Goal: Task Accomplishment & Management: Manage account settings

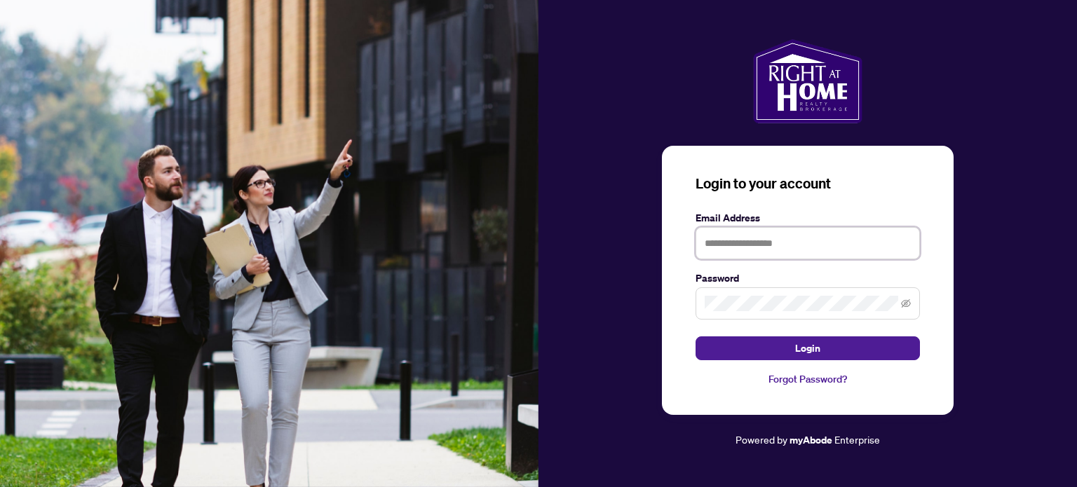
type input "**********"
click at [831, 388] on div "**********" at bounding box center [808, 280] width 292 height 269
click at [835, 379] on link "Forgot Password?" at bounding box center [807, 378] width 224 height 15
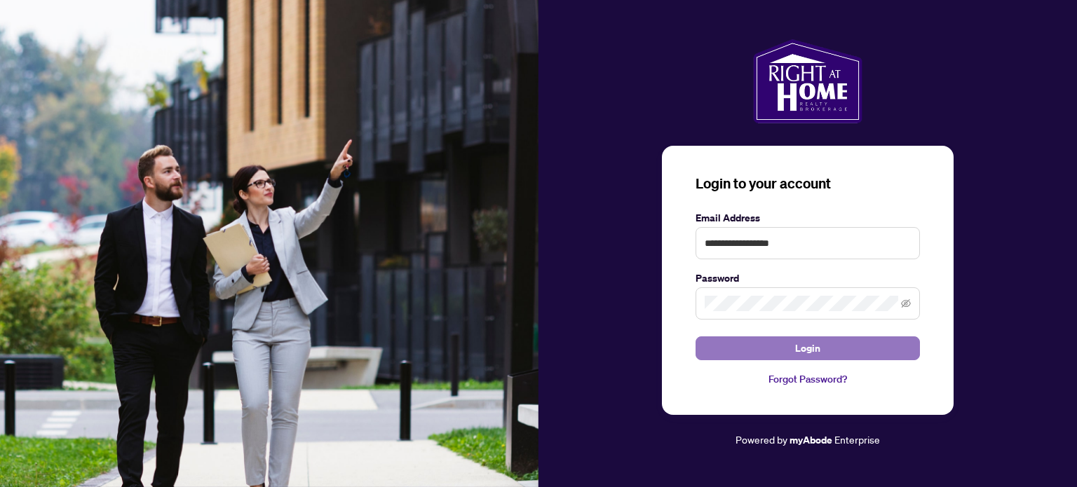
click at [838, 348] on button "Login" at bounding box center [807, 348] width 224 height 24
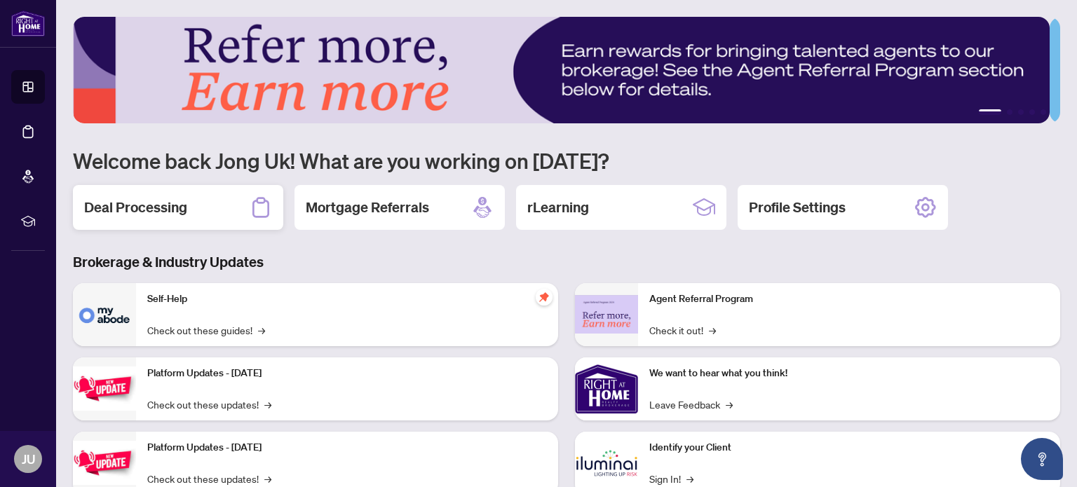
click at [171, 210] on h2 "Deal Processing" at bounding box center [135, 208] width 103 height 20
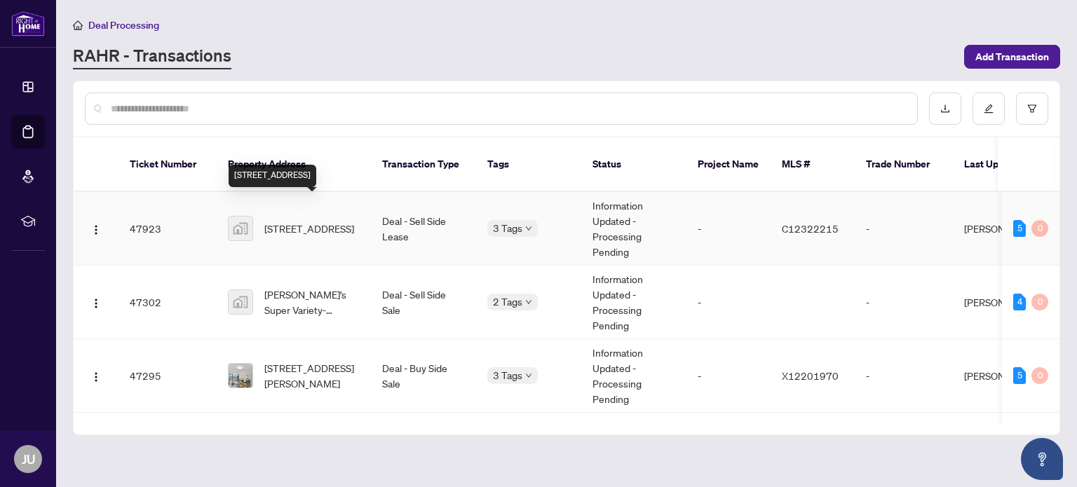
click at [320, 221] on span "[STREET_ADDRESS]" at bounding box center [309, 228] width 90 height 15
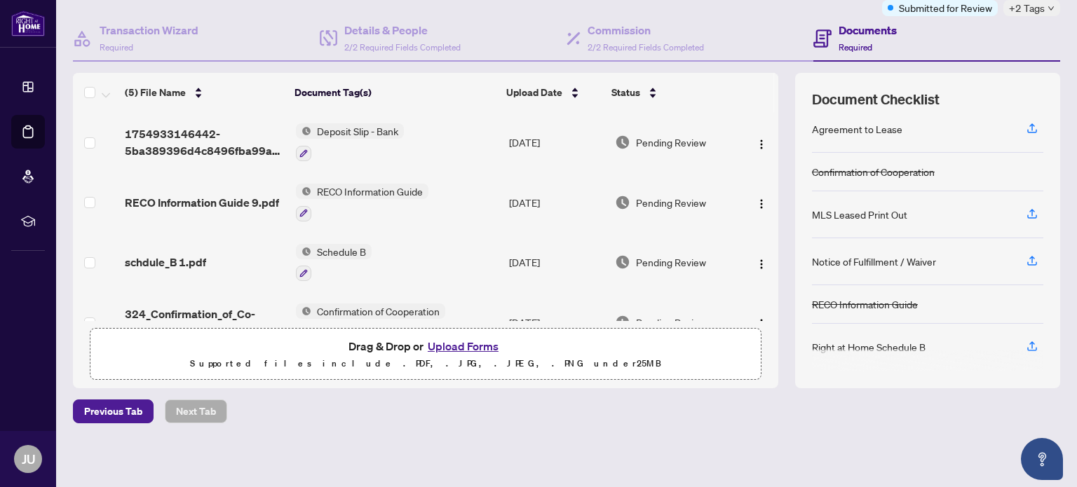
scroll to position [11, 0]
click at [100, 409] on span "Previous Tab" at bounding box center [113, 411] width 58 height 22
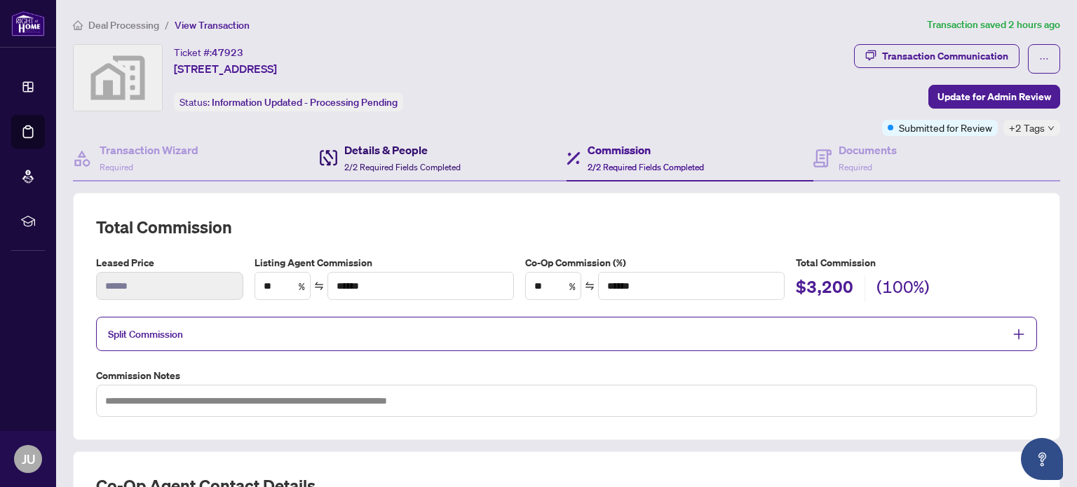
click at [387, 159] on div "Details & People 2/2 Required Fields Completed" at bounding box center [402, 158] width 116 height 33
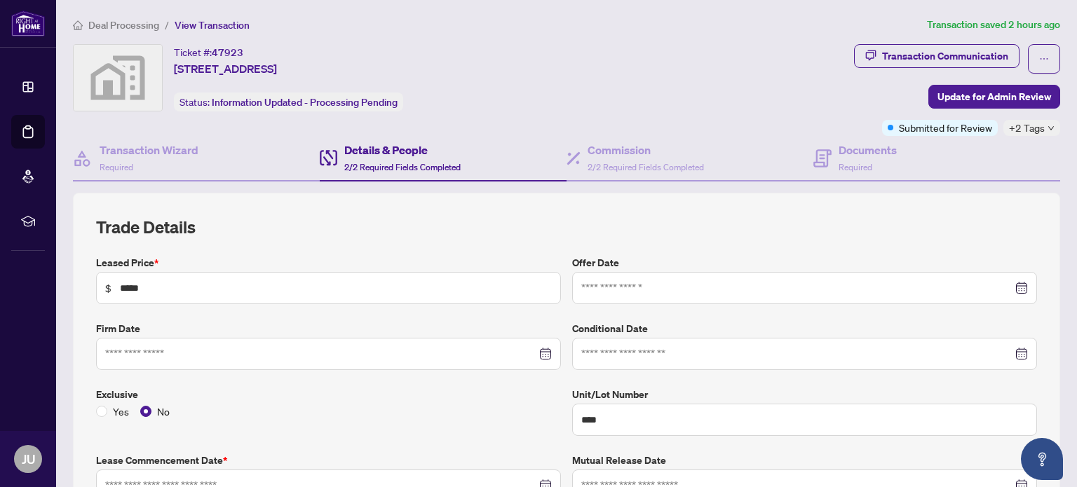
type input "**********"
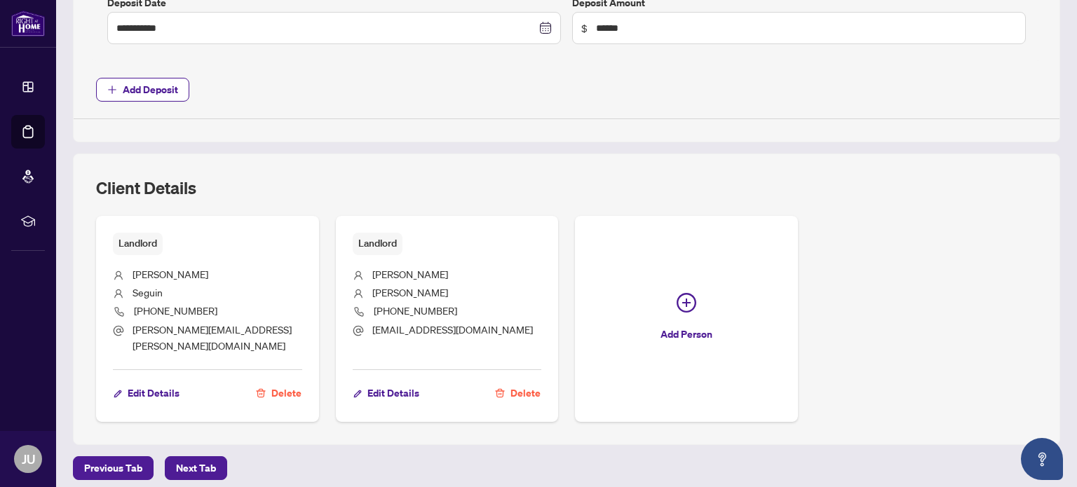
scroll to position [715, 0]
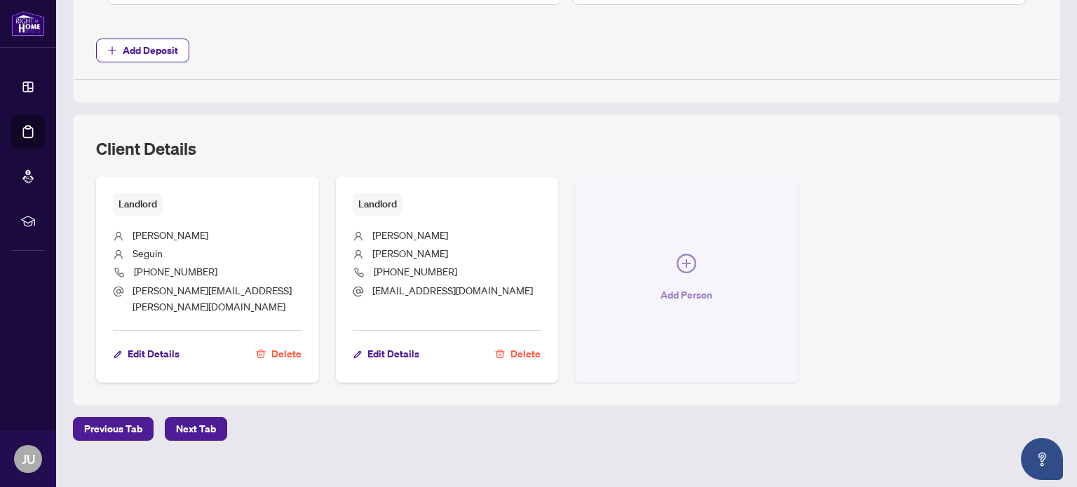
click at [688, 254] on icon "plus-circle" at bounding box center [686, 264] width 20 height 20
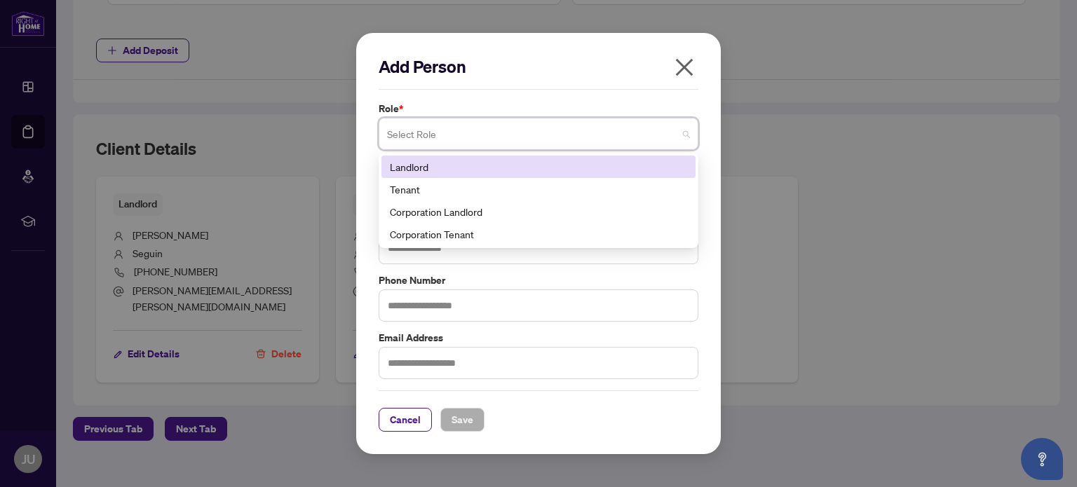
click at [692, 128] on div "Select Role" at bounding box center [538, 134] width 320 height 32
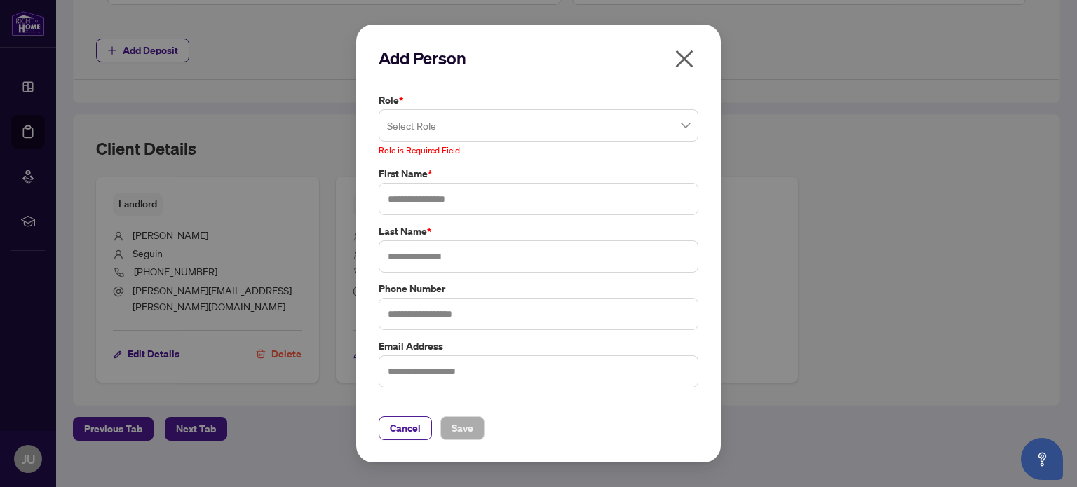
click at [699, 132] on div "Role * Select Role 3 4 Landlord Tenant Corporation Landlord Corporation Tenant …" at bounding box center [538, 125] width 328 height 65
click at [692, 123] on div "Select Role" at bounding box center [538, 125] width 320 height 32
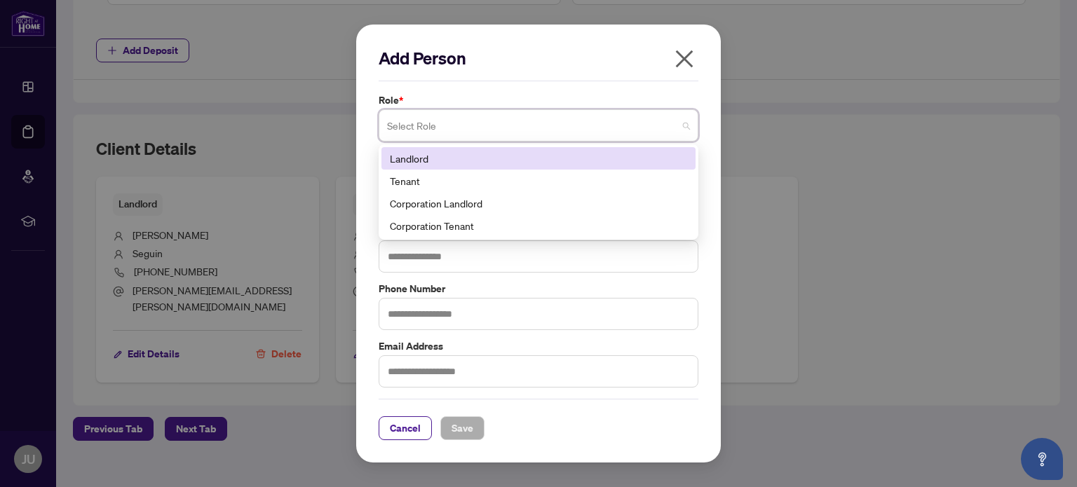
click at [699, 60] on div "Add Person Role * Select Role 3 4 Landlord Tenant Corporation Landlord Corporat…" at bounding box center [538, 244] width 364 height 438
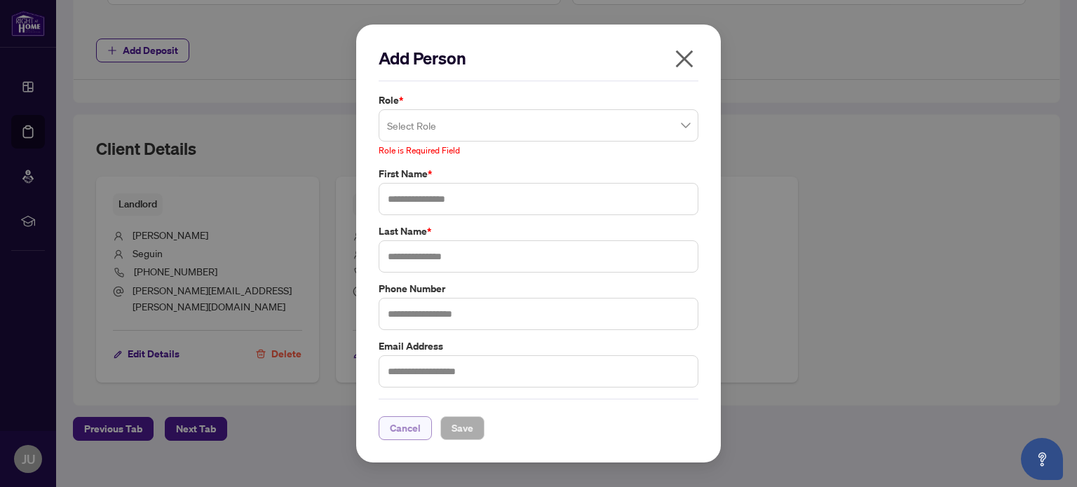
click at [418, 430] on span "Cancel" at bounding box center [405, 428] width 31 height 22
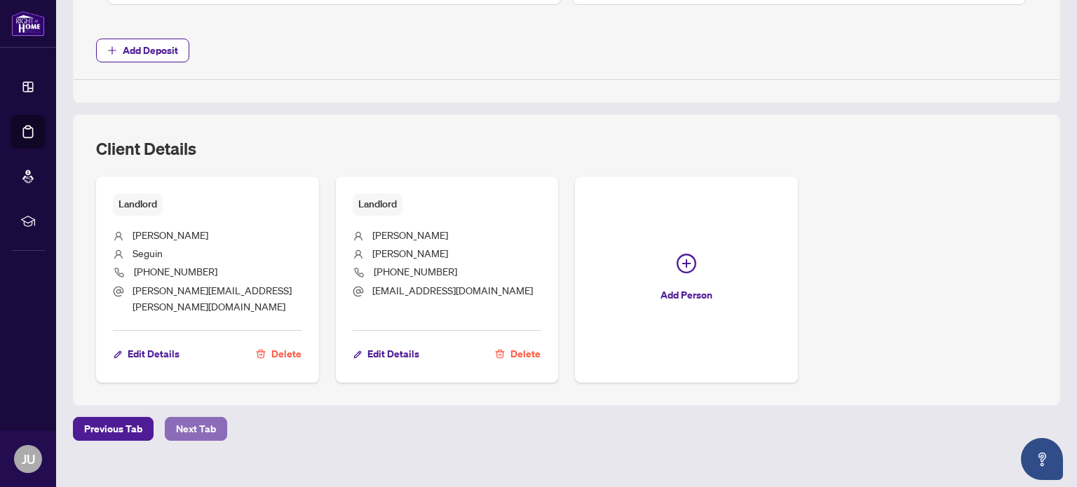
click at [182, 418] on span "Next Tab" at bounding box center [196, 429] width 40 height 22
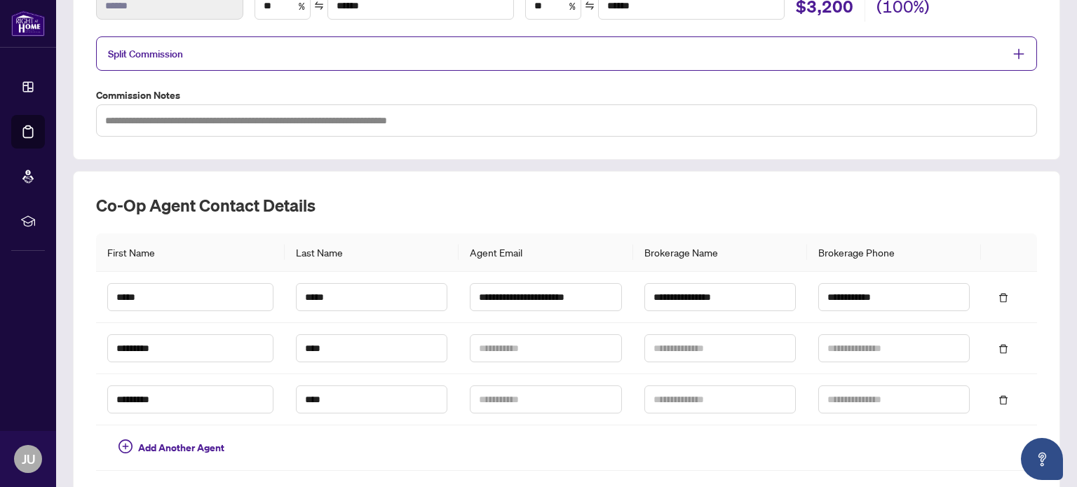
scroll to position [350, 0]
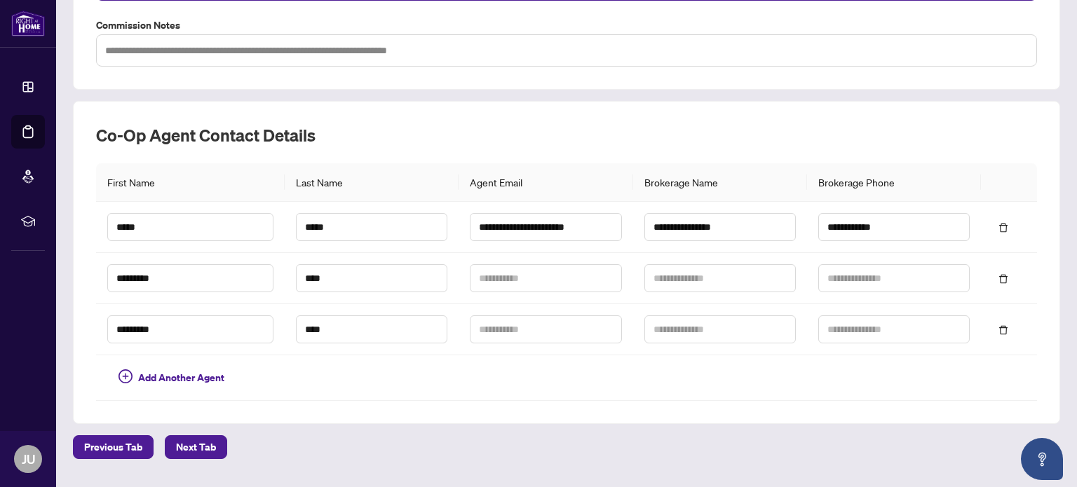
click at [211, 435] on span "Next Tab" at bounding box center [196, 447] width 62 height 24
click at [213, 437] on span "Next Tab" at bounding box center [196, 447] width 40 height 22
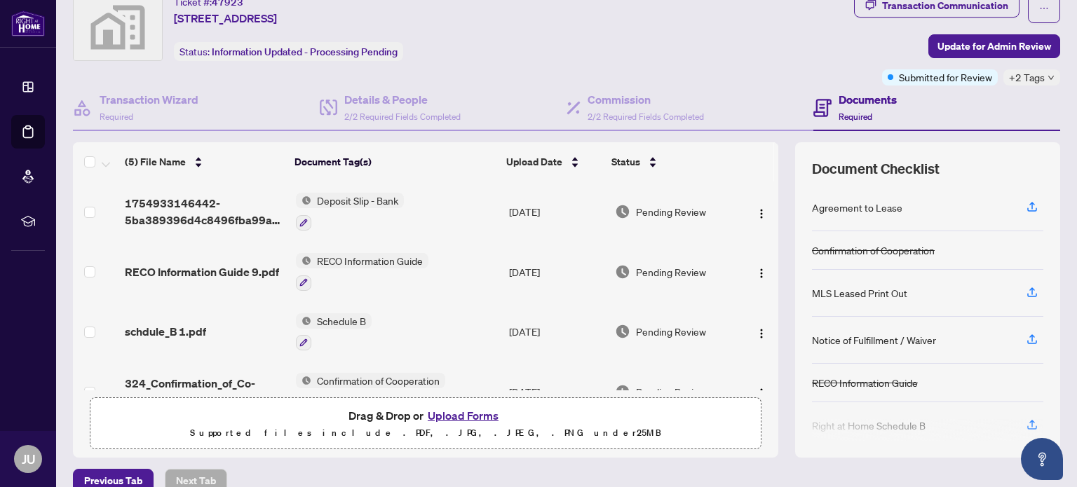
scroll to position [120, 0]
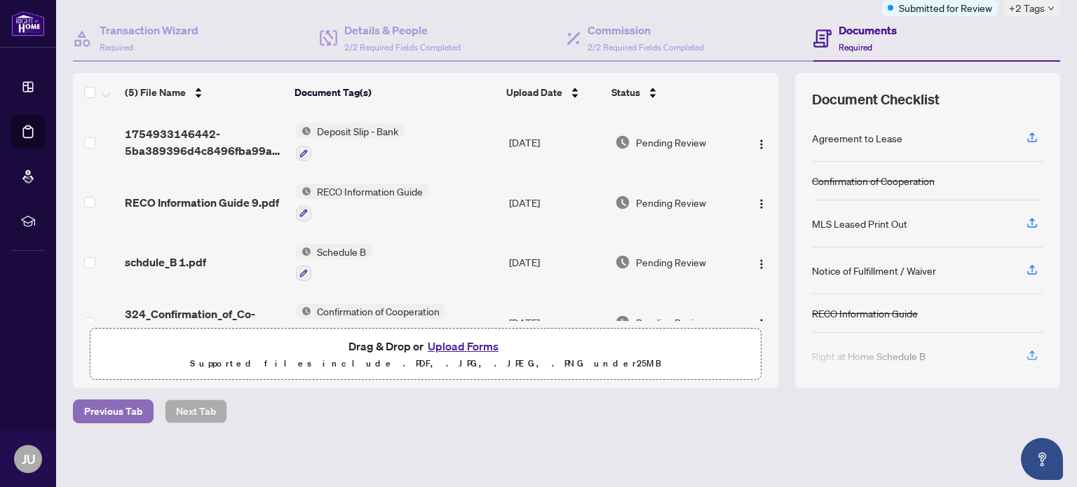
click at [102, 411] on span "Previous Tab" at bounding box center [113, 411] width 58 height 22
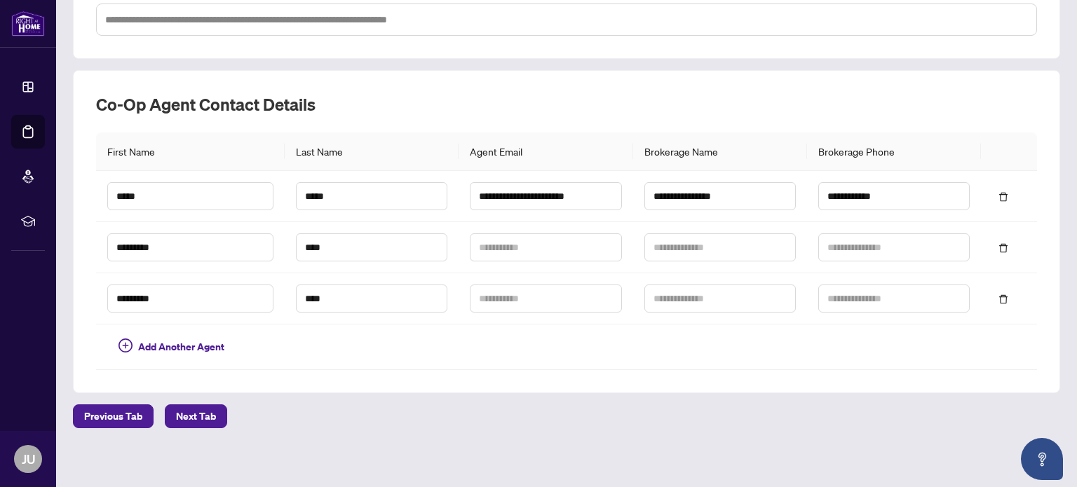
scroll to position [382, 0]
click at [177, 339] on span "Add Another Agent" at bounding box center [181, 346] width 86 height 15
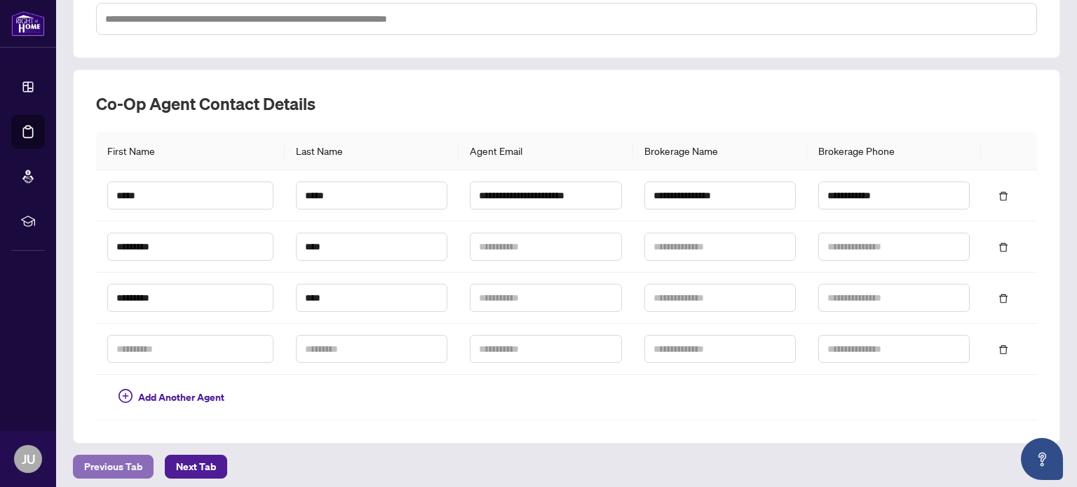
click at [143, 455] on button "Previous Tab" at bounding box center [113, 467] width 81 height 24
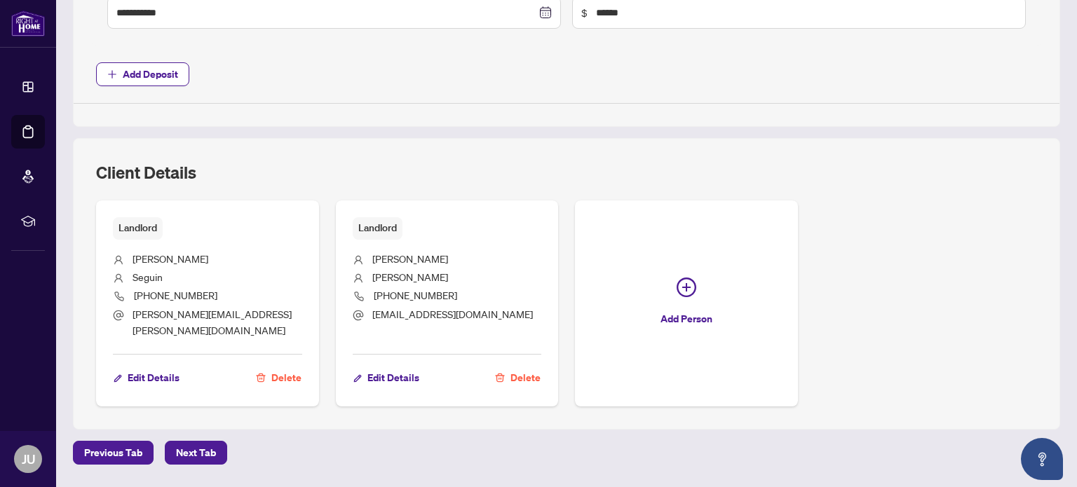
scroll to position [715, 0]
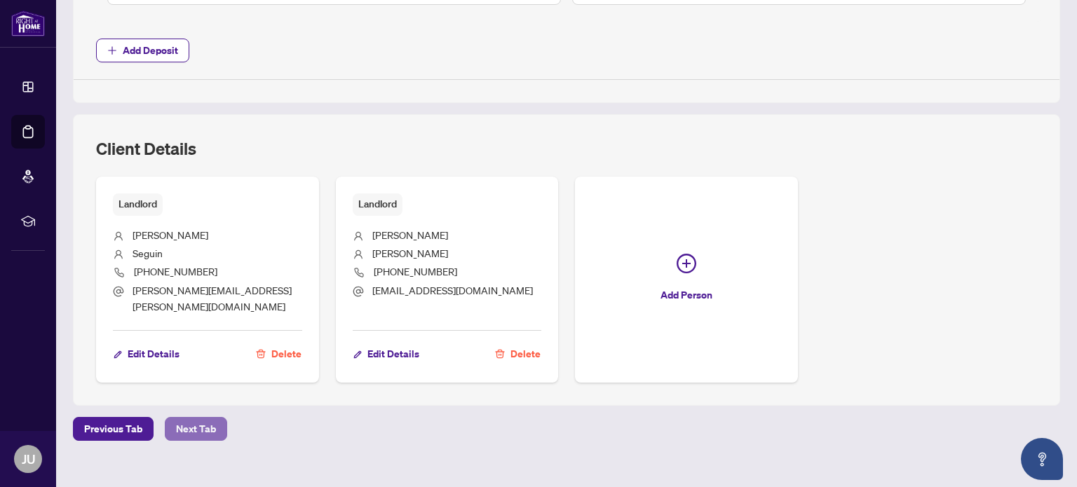
click at [196, 420] on span "Next Tab" at bounding box center [196, 429] width 40 height 22
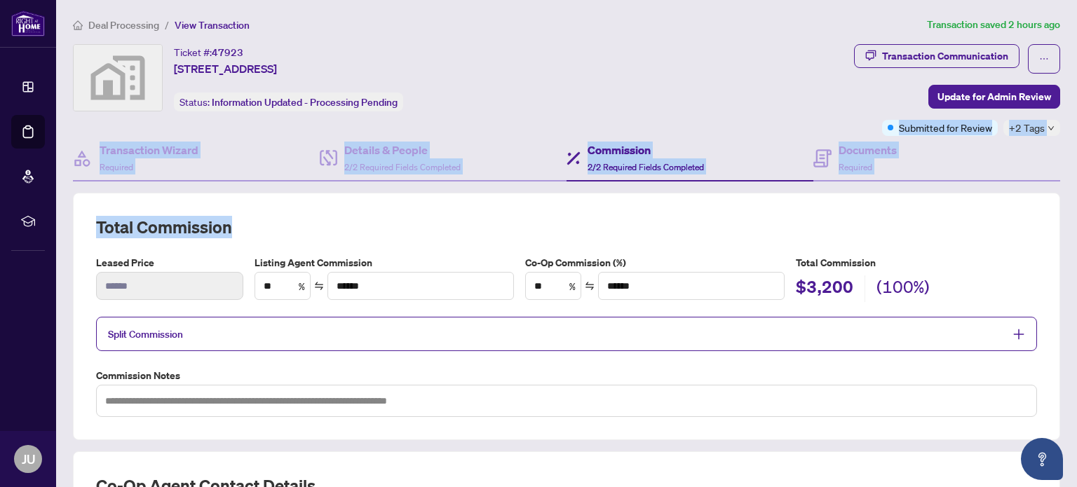
drag, startPoint x: 423, startPoint y: 200, endPoint x: 733, endPoint y: 132, distance: 317.3
click at [733, 132] on div "**********" at bounding box center [566, 409] width 998 height 730
click at [920, 59] on div "Transaction Communication" at bounding box center [945, 56] width 126 height 22
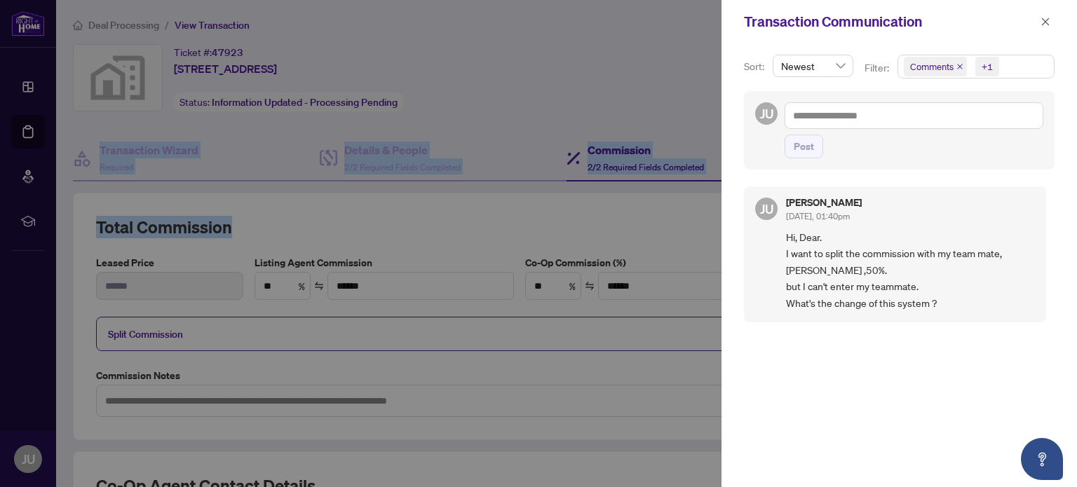
type textarea "**********"
